Goal: Transaction & Acquisition: Purchase product/service

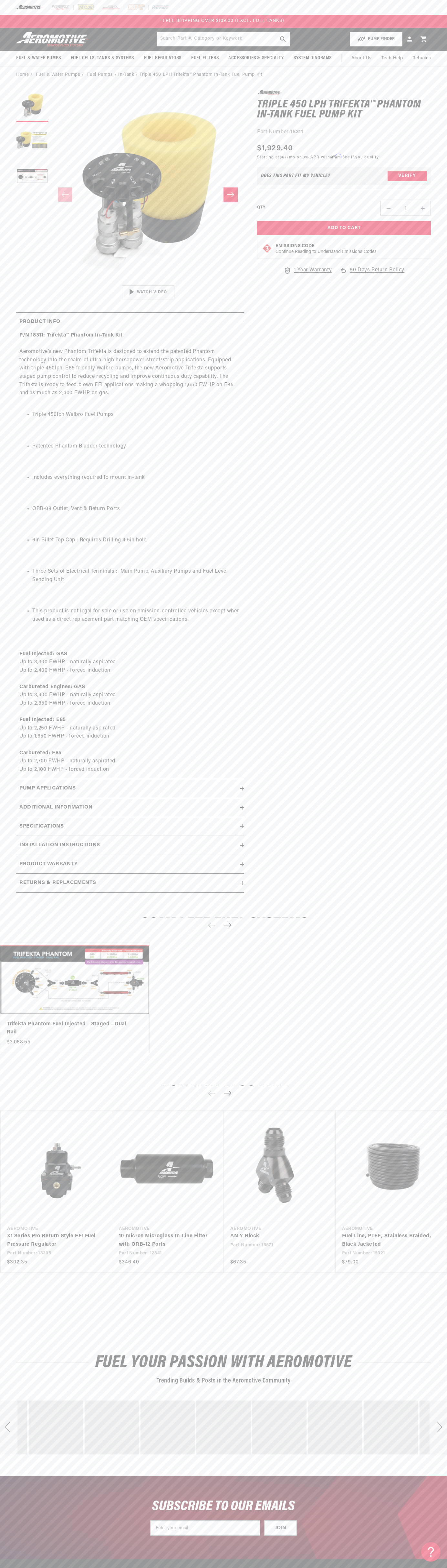
click at [40, 4] on img at bounding box center [30, 7] width 27 height 7
click at [434, 1232] on link "Fuel Line, PTFE, Stainless Braided, Black Jacketed" at bounding box center [388, 1240] width 93 height 16
click at [104, 1563] on html "Skip to content Your cart Your cart is empty Loading... You may also like Subto…" at bounding box center [224, 784] width 447 height 1568
